Goal: Transaction & Acquisition: Book appointment/travel/reservation

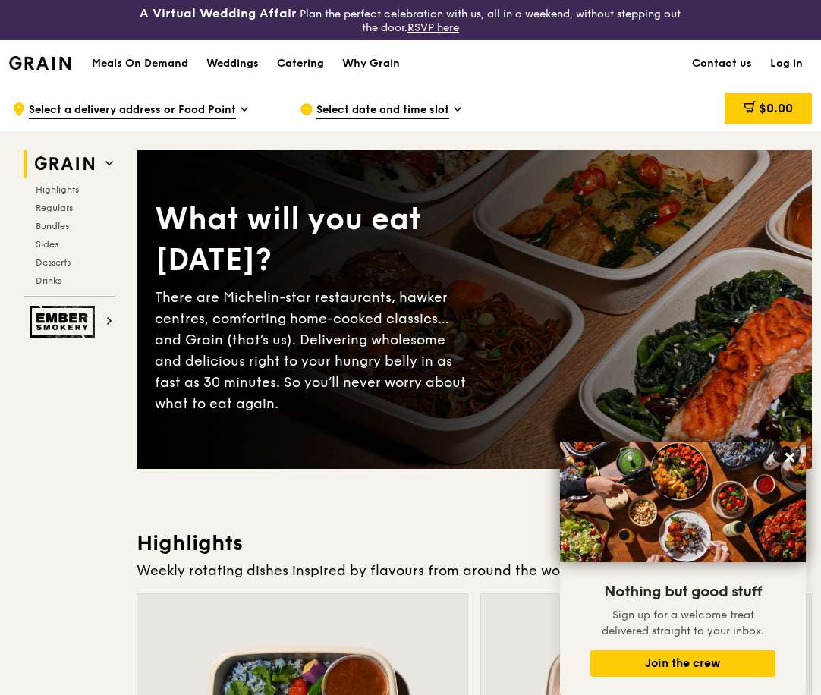
click at [314, 67] on div "Catering" at bounding box center [300, 64] width 47 height 46
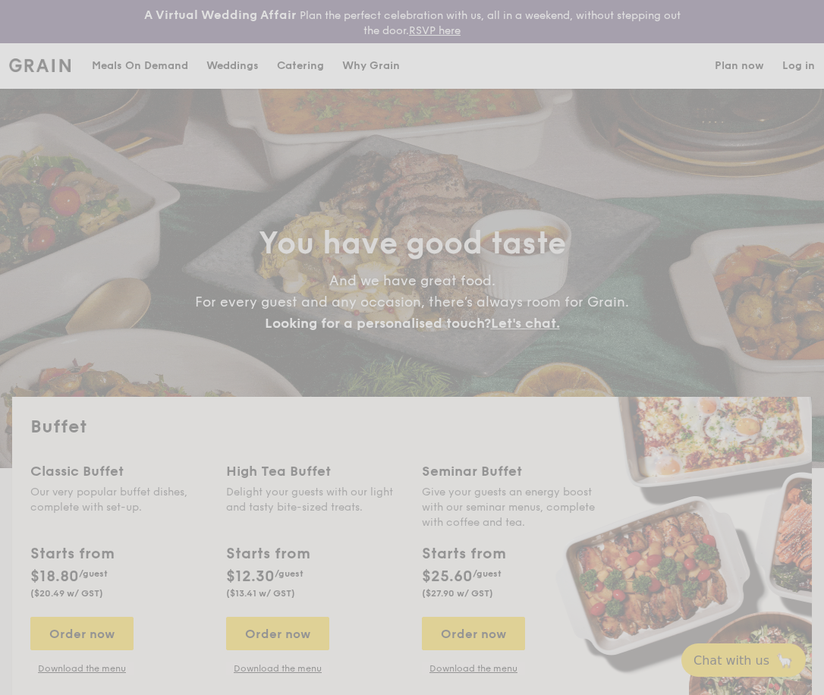
select select
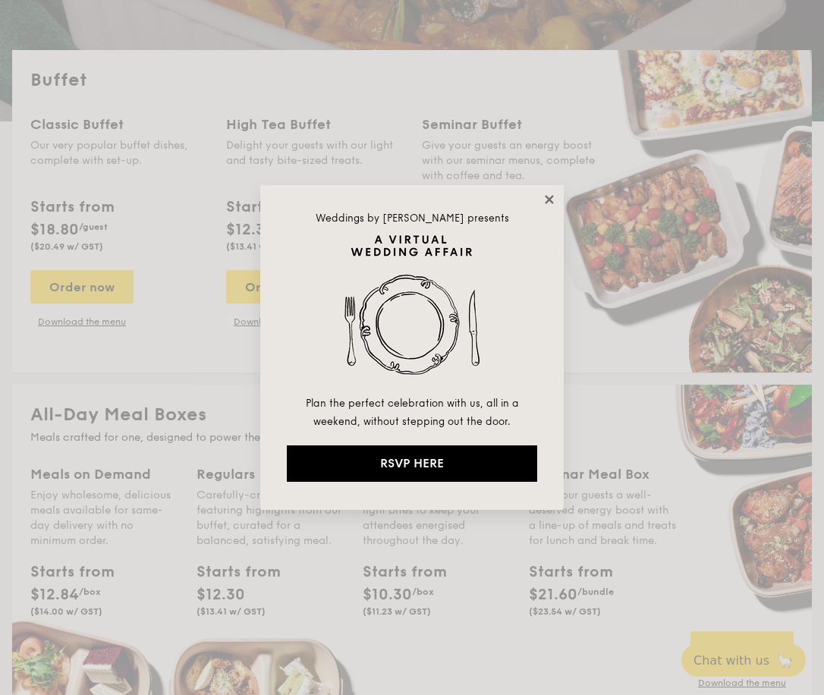
click at [546, 200] on icon at bounding box center [549, 200] width 14 height 14
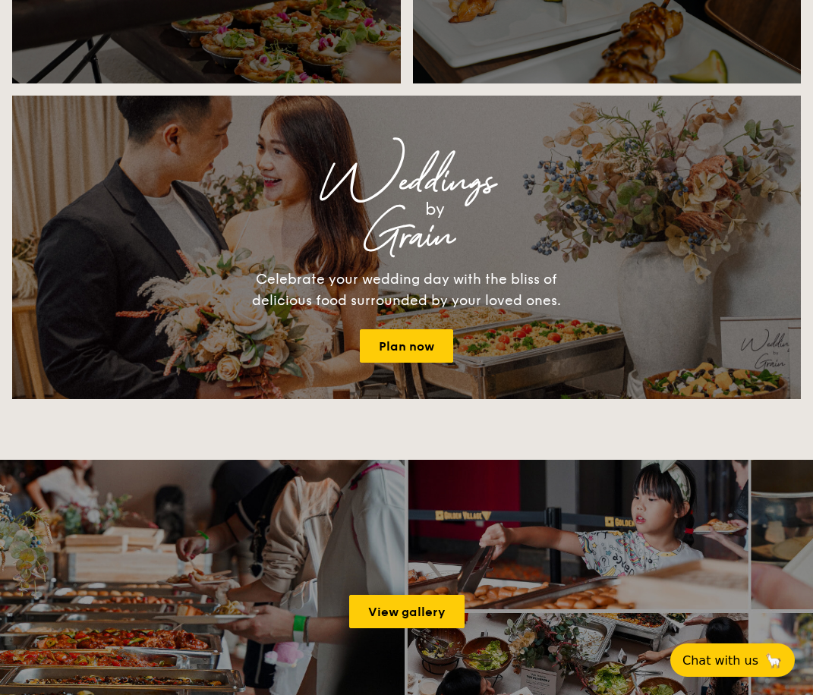
scroll to position [1409, 0]
